Goal: Task Accomplishment & Management: Use online tool/utility

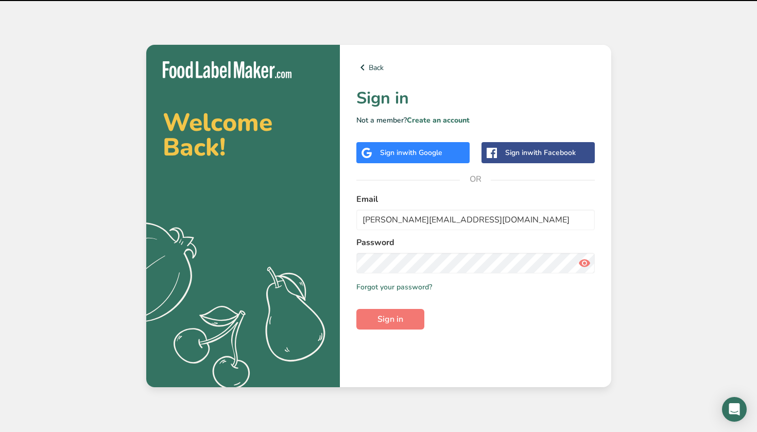
click at [402, 323] on span "Sign in" at bounding box center [390, 319] width 26 height 12
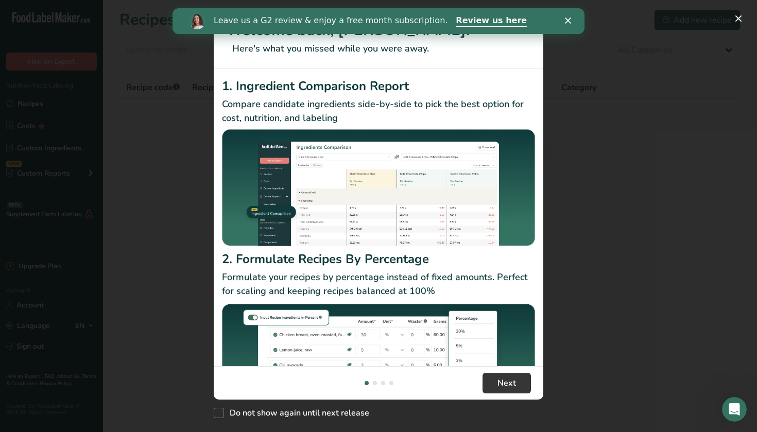
click at [572, 23] on div "Close" at bounding box center [570, 21] width 10 height 6
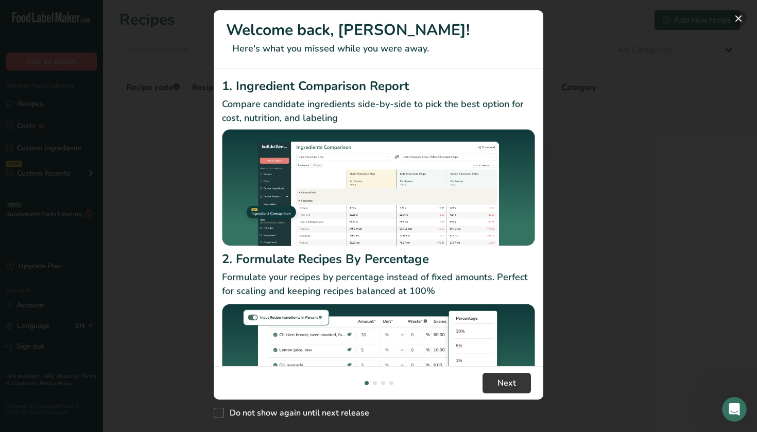
click at [738, 19] on button "New Features" at bounding box center [738, 18] width 16 height 16
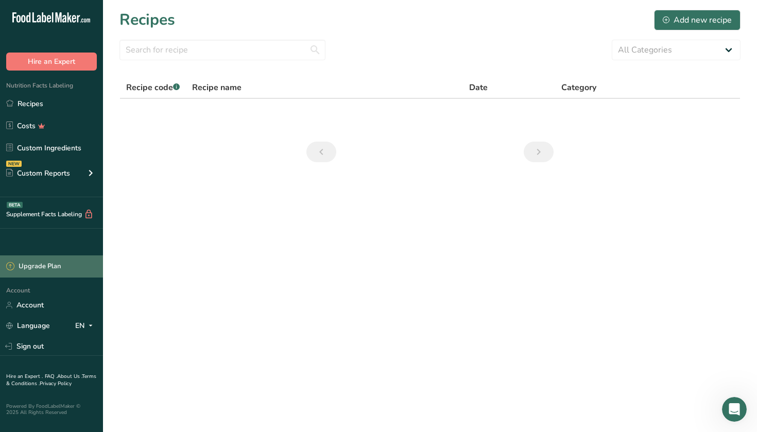
click at [40, 269] on div "Upgrade Plan" at bounding box center [33, 267] width 55 height 10
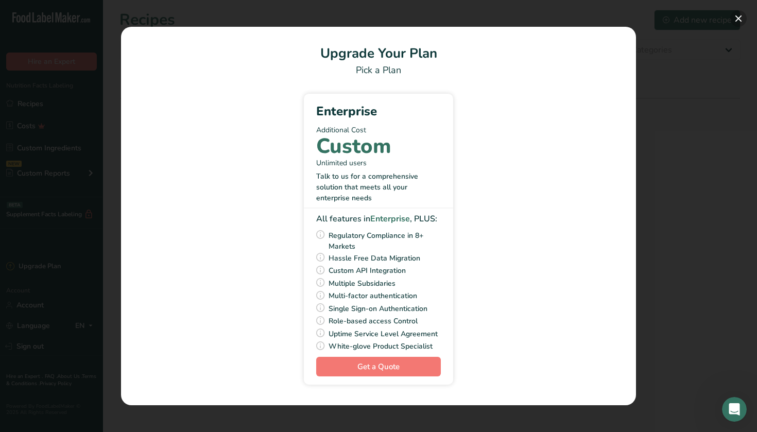
click at [737, 18] on button "Pick Your Pricing Plan Modal" at bounding box center [738, 18] width 16 height 16
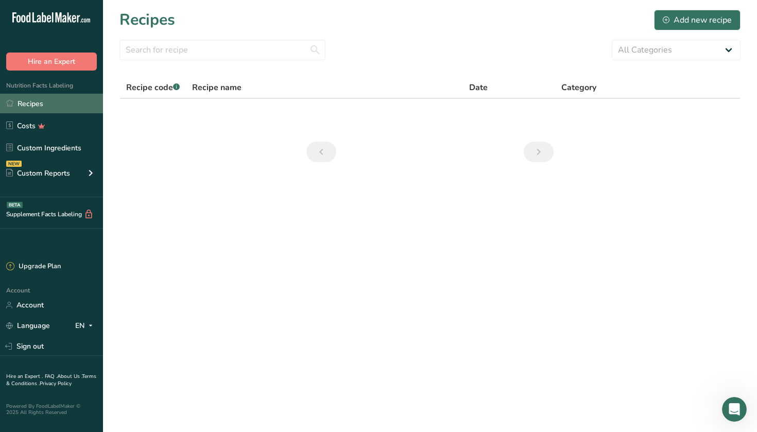
click at [35, 109] on link "Recipes" at bounding box center [51, 104] width 103 height 20
click at [36, 109] on link "Recipes" at bounding box center [51, 104] width 103 height 20
click at [30, 103] on link "Recipes" at bounding box center [51, 104] width 103 height 20
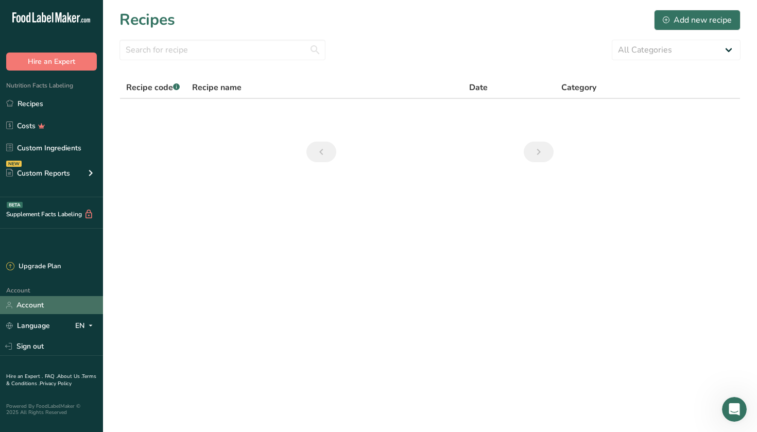
click at [28, 308] on link "Account" at bounding box center [51, 305] width 103 height 18
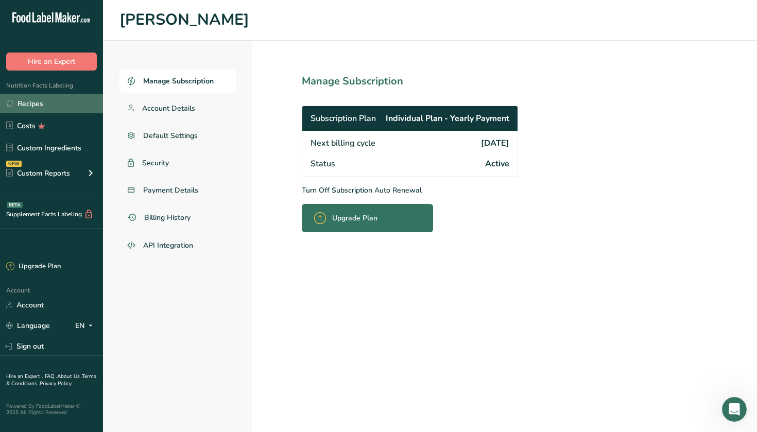
click at [34, 104] on link "Recipes" at bounding box center [51, 104] width 103 height 20
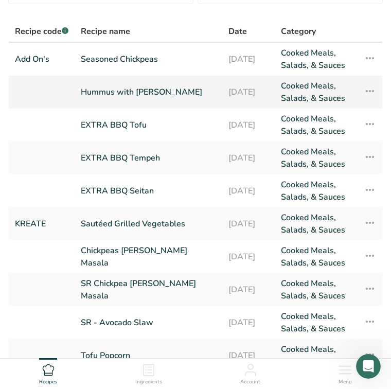
scroll to position [79, 0]
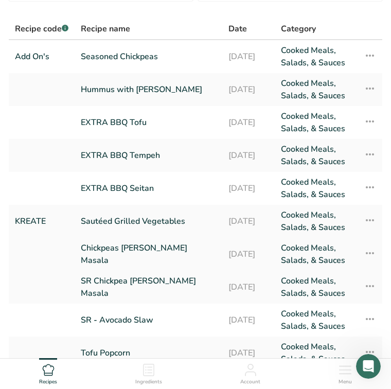
click at [116, 254] on link "Chickpeas [PERSON_NAME] Masala" at bounding box center [148, 254] width 135 height 25
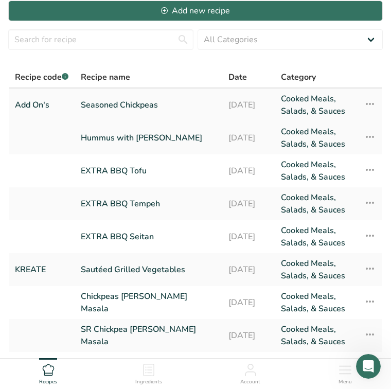
scroll to position [31, 0]
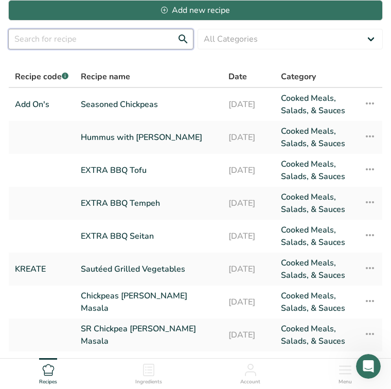
click at [112, 29] on input "text" at bounding box center [100, 39] width 185 height 21
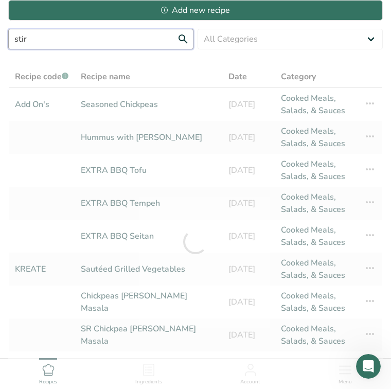
type input "stir"
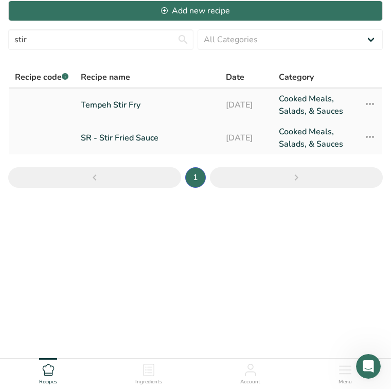
click at [129, 109] on link "Tempeh Stir Fry" at bounding box center [147, 105] width 133 height 25
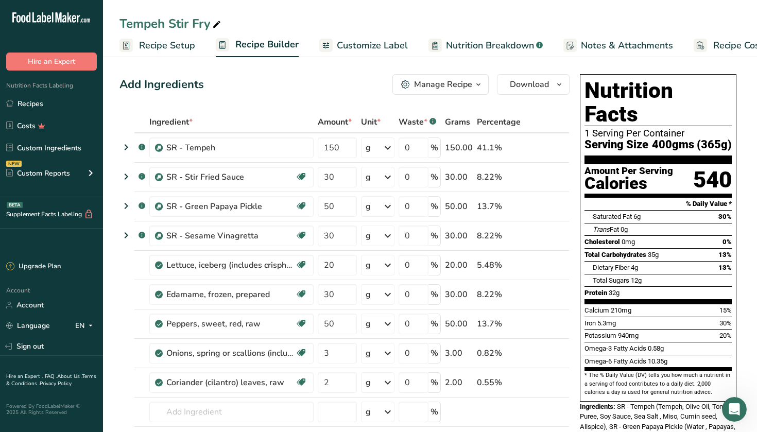
drag, startPoint x: 581, startPoint y: 119, endPoint x: 739, endPoint y: 117, distance: 157.6
click at [739, 117] on div "Nutrition Facts 1 Serving Per Container Serving Size 400gms (365g) Amount Per S…" at bounding box center [658, 293] width 165 height 447
copy div "Serving Size 400gms (365g)"
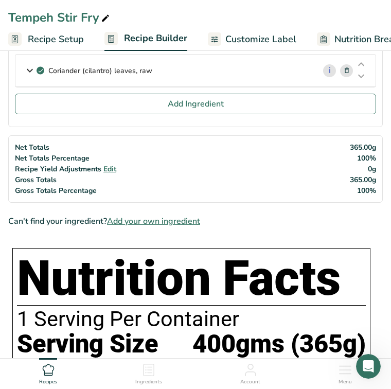
scroll to position [356, 0]
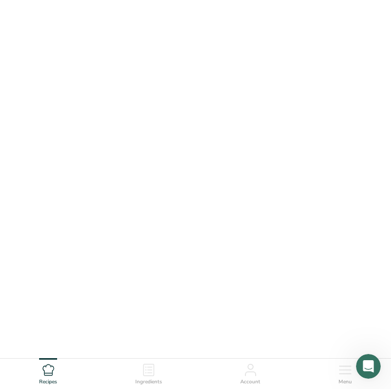
scroll to position [31, 0]
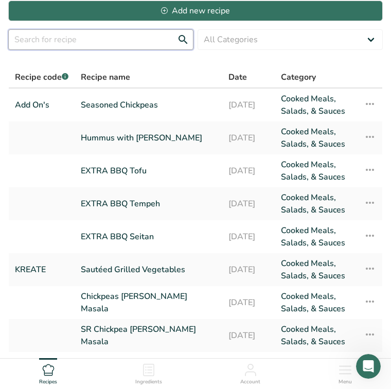
click at [142, 37] on input "text" at bounding box center [100, 39] width 185 height 21
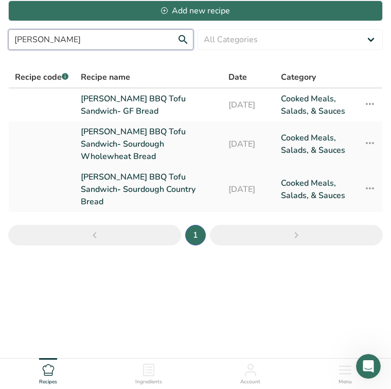
type input "[PERSON_NAME]"
click at [149, 171] on link "[PERSON_NAME] BBQ Tofu Sandwich- Sourdough Country Bread" at bounding box center [148, 189] width 135 height 37
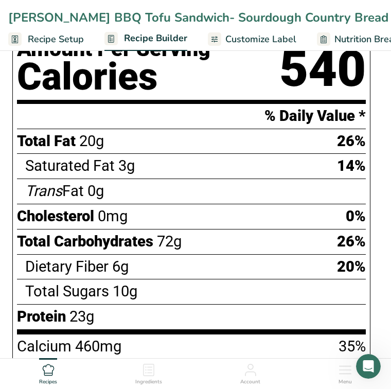
scroll to position [599, 1]
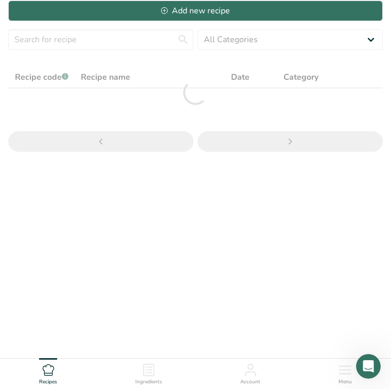
scroll to position [31, 0]
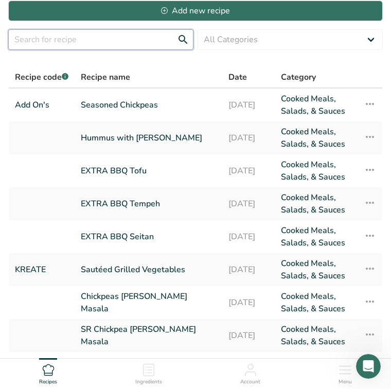
click at [155, 42] on input "text" at bounding box center [100, 39] width 185 height 21
type input "e"
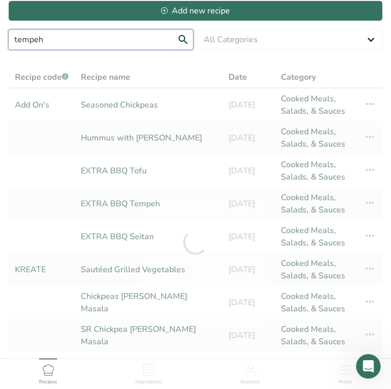
type input "tempeh"
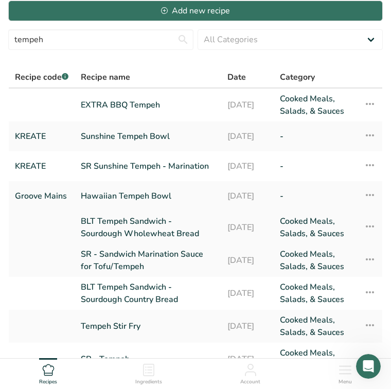
click at [135, 227] on link "BLT Tempeh Sandwich - Sourdough Wholewheat Bread" at bounding box center [148, 227] width 134 height 25
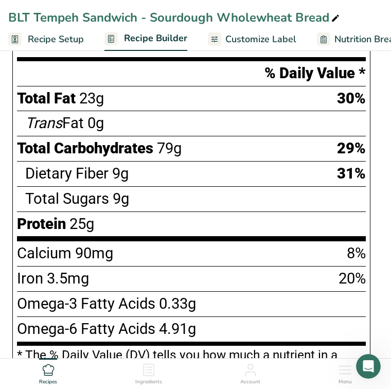
scroll to position [763, 0]
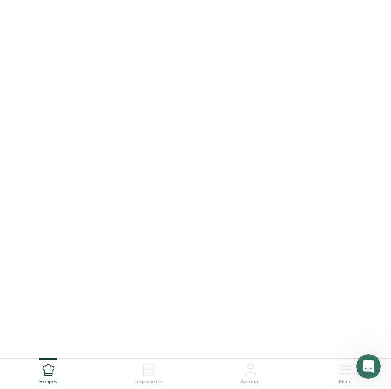
scroll to position [31, 0]
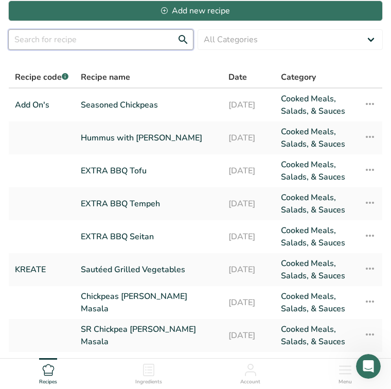
click at [63, 43] on input "text" at bounding box center [100, 39] width 185 height 21
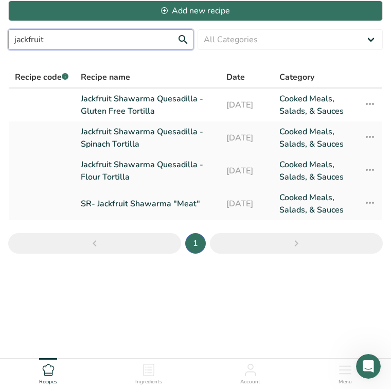
type input "jackfruit"
click at [125, 165] on link "Jackfruit Shawarma Quesadilla - Flour Tortilla" at bounding box center [147, 171] width 133 height 25
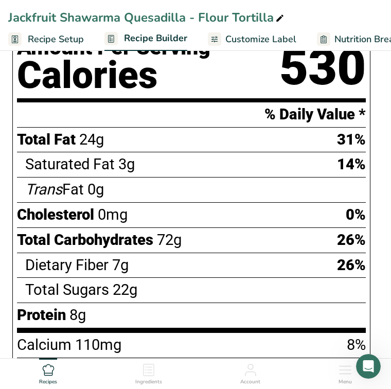
scroll to position [526, 0]
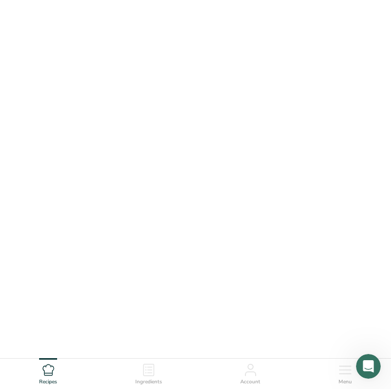
scroll to position [31, 0]
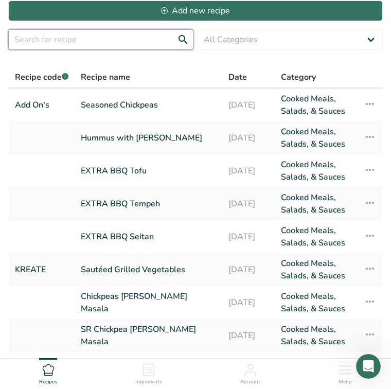
click at [136, 41] on input "text" at bounding box center [100, 39] width 185 height 21
type input "[DEMOGRAPHIC_DATA]"
